Goal: Transaction & Acquisition: Book appointment/travel/reservation

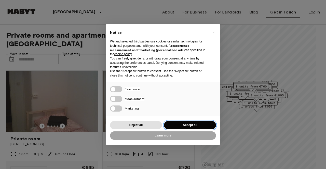
click at [184, 124] on button "Accept all" at bounding box center [190, 125] width 52 height 8
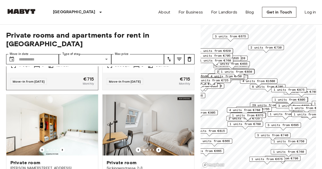
scroll to position [1715, 0]
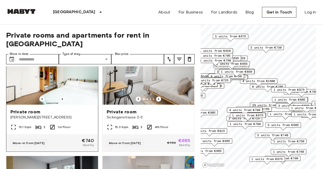
click at [66, 105] on img at bounding box center [52, 74] width 92 height 61
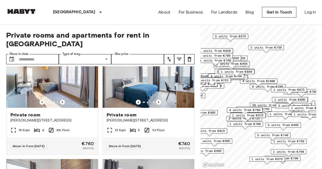
scroll to position [4914, 0]
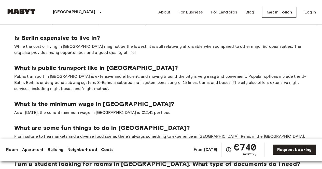
scroll to position [993, 0]
